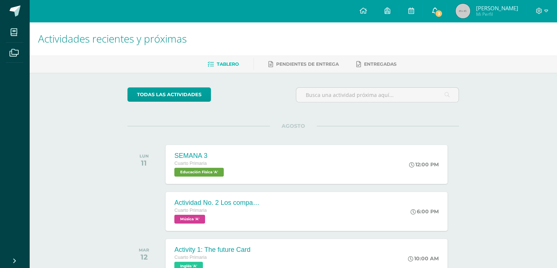
click at [443, 14] on span "3" at bounding box center [439, 14] width 8 height 8
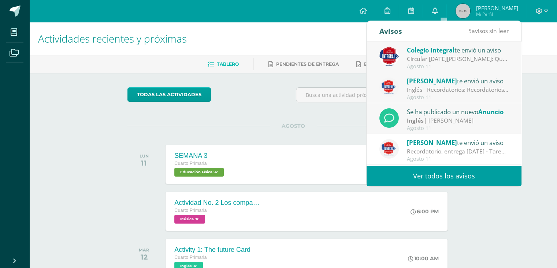
click at [431, 175] on link "Ver todos los avisos" at bounding box center [444, 176] width 155 height 20
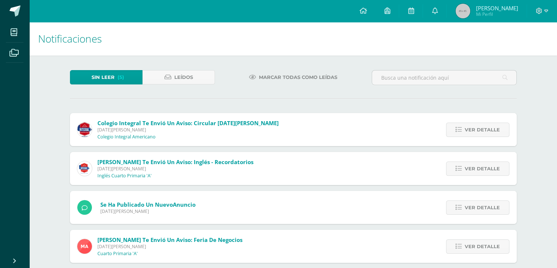
click at [206, 126] on span "[DATE][PERSON_NAME]" at bounding box center [187, 129] width 181 height 6
click at [485, 131] on span "Ver detalle" at bounding box center [482, 130] width 35 height 14
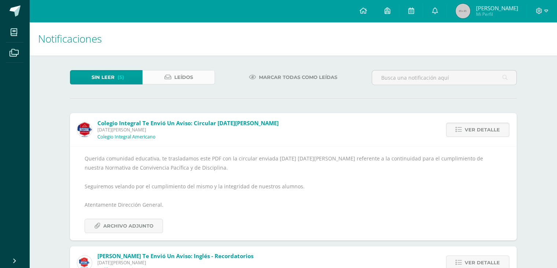
click at [198, 83] on link "Leídos" at bounding box center [179, 77] width 73 height 14
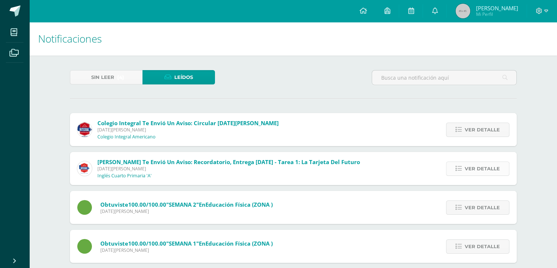
click at [465, 167] on link "Ver detalle" at bounding box center [477, 168] width 63 height 14
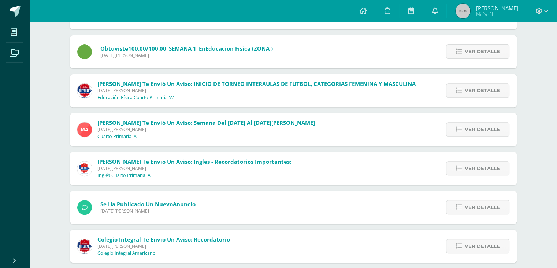
scroll to position [271, 0]
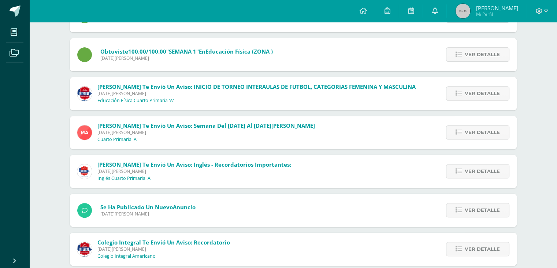
click at [465, 180] on div "Ver detalle" at bounding box center [476, 171] width 82 height 33
click at [469, 173] on span "Ver detalle" at bounding box center [482, 171] width 35 height 14
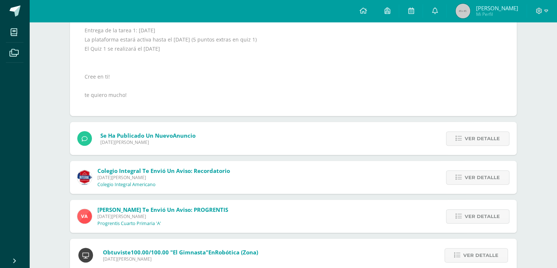
scroll to position [382, 0]
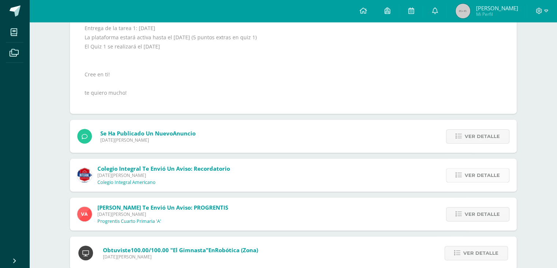
click at [486, 179] on span "Ver detalle" at bounding box center [482, 175] width 35 height 14
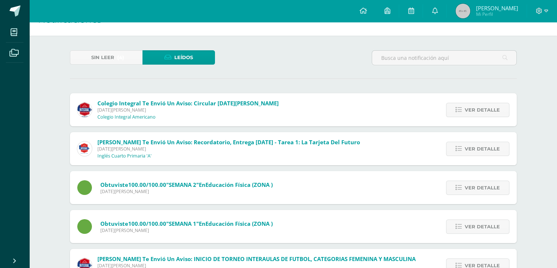
scroll to position [25, 0]
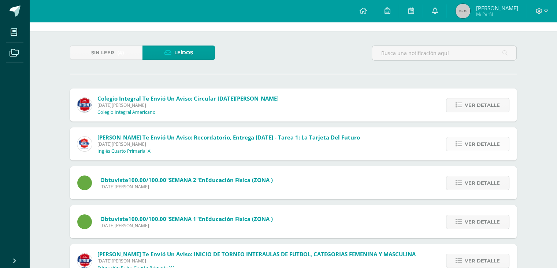
click at [463, 144] on link "Ver detalle" at bounding box center [477, 144] width 63 height 14
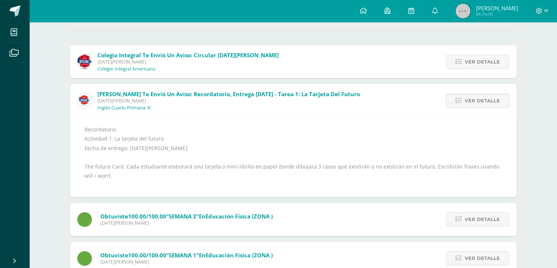
scroll to position [84, 0]
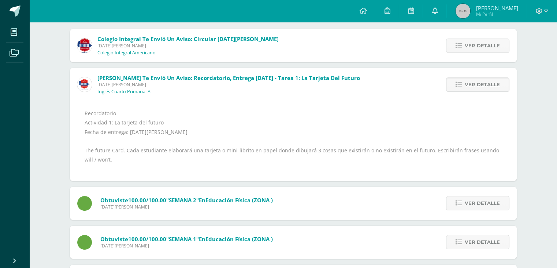
click at [167, 173] on div "Recordatorio ﻿Actividad 1: La tarjeta del futuro Fecha de entrega: [DATE][PERSO…" at bounding box center [293, 141] width 447 height 80
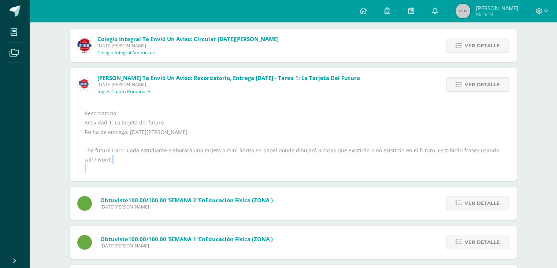
click at [167, 173] on div "Recordatorio ﻿Actividad 1: La tarjeta del futuro Fecha de entrega: [DATE][PERSO…" at bounding box center [293, 141] width 447 height 80
click at [447, 14] on link at bounding box center [434, 11] width 23 height 22
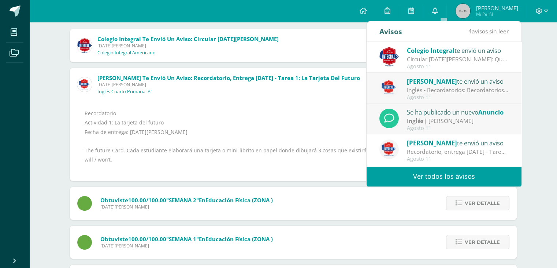
click at [472, 88] on div "Inglés - Recordatorios: Recordatorios: Actividad 1: La tarjeta del futuro Fecha…" at bounding box center [458, 90] width 102 height 8
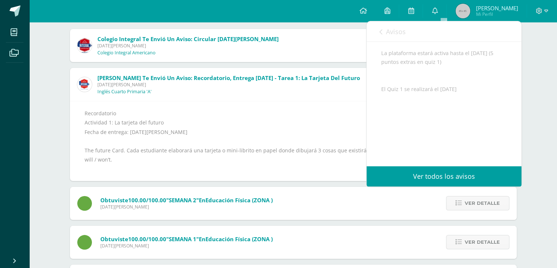
scroll to position [254, 0]
click at [478, 110] on div "Recordatorios: Actividad 1: La tarjeta del futuro Fecha de entrega: [DATE][PERS…" at bounding box center [444, 11] width 126 height 296
click at [462, 187] on div "Ver detalle" at bounding box center [476, 203] width 82 height 33
